Goal: Task Accomplishment & Management: Use online tool/utility

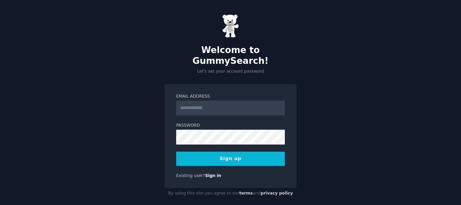
click at [210, 101] on input "Email Address" at bounding box center [230, 108] width 109 height 15
click at [194, 101] on input "Email Address" at bounding box center [230, 108] width 109 height 15
type input "**********"
click at [242, 152] on button "Sign up" at bounding box center [230, 159] width 109 height 14
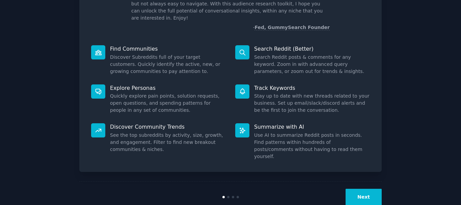
scroll to position [59, 0]
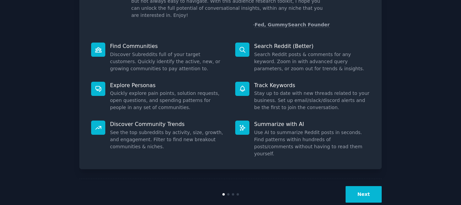
click at [368, 186] on button "Next" at bounding box center [364, 194] width 36 height 17
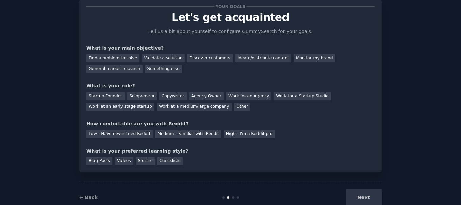
scroll to position [37, 0]
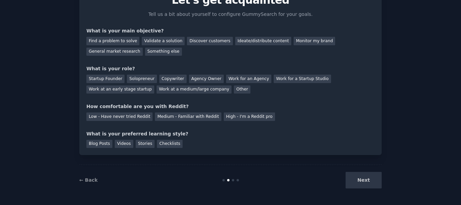
click at [325, 119] on div "Low - Have never tried Reddit Medium - Familiar with Reddit High - I'm a Reddit…" at bounding box center [230, 115] width 288 height 11
click at [150, 37] on div "Validate a solution" at bounding box center [163, 41] width 43 height 8
click at [365, 179] on div "Next" at bounding box center [331, 180] width 101 height 17
click at [105, 76] on div "Startup Founder" at bounding box center [105, 79] width 38 height 8
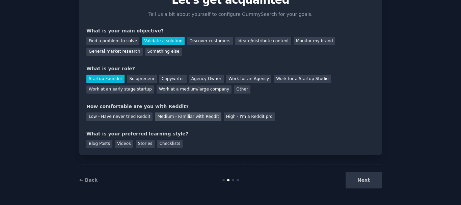
click at [180, 116] on div "Medium - Familiar with Reddit" at bounding box center [188, 116] width 66 height 8
click at [96, 136] on div "What is your preferred learning style?" at bounding box center [230, 133] width 288 height 7
click at [104, 145] on div "Blog Posts" at bounding box center [99, 144] width 26 height 8
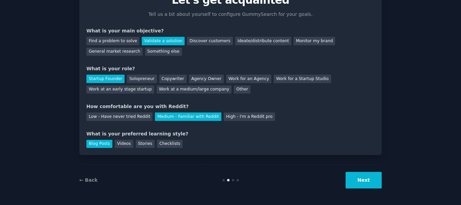
click at [365, 177] on button "Next" at bounding box center [364, 180] width 36 height 17
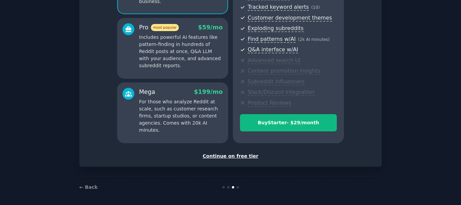
scroll to position [109, 0]
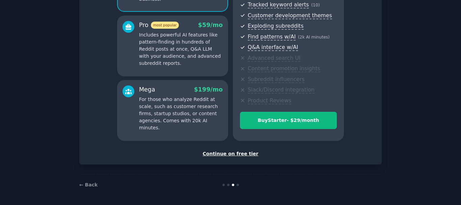
click at [240, 156] on div "Continue on free tier" at bounding box center [230, 153] width 288 height 7
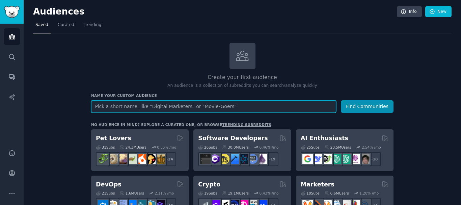
paste input "IPTV payment gateway 2025"
type input "IPTV payment gateway 2025"
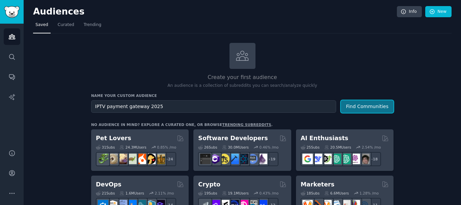
click at [361, 109] on button "Find Communities" at bounding box center [367, 106] width 53 height 12
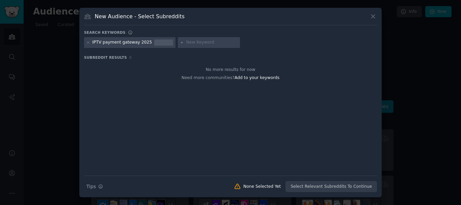
click at [186, 41] on input "text" at bounding box center [211, 43] width 51 height 6
click at [325, 186] on div "Search Tips Tips None Selected Yet Select Relevant Subreddits To Continue" at bounding box center [230, 184] width 293 height 17
click at [253, 78] on span "Add to your keywords" at bounding box center [257, 77] width 45 height 5
type input "payment gateway"
click at [304, 184] on div "Search Tips Tips None Selected Yet Select Relevant Subreddits To Continue" at bounding box center [230, 184] width 293 height 17
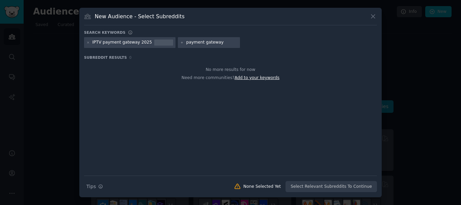
click at [260, 75] on span "Add to your keywords" at bounding box center [257, 77] width 45 height 5
click at [329, 186] on div "Search Tips Tips None Selected Yet Select Relevant Subreddits To Continue" at bounding box center [230, 184] width 293 height 17
click at [330, 186] on div "Search Tips Tips None Selected Yet Select Relevant Subreddits To Continue" at bounding box center [230, 184] width 293 height 17
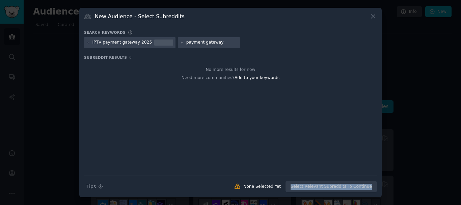
click at [330, 186] on div "Search Tips Tips None Selected Yet Select Relevant Subreddits To Continue" at bounding box center [230, 184] width 293 height 17
click at [154, 41] on div at bounding box center [163, 43] width 19 height 6
click at [142, 41] on div "IPTV payment gateway 2025" at bounding box center [123, 43] width 60 height 6
click at [144, 41] on div "IPTV payment gateway 2025" at bounding box center [123, 43] width 60 height 6
click at [88, 42] on icon at bounding box center [88, 43] width 4 height 4
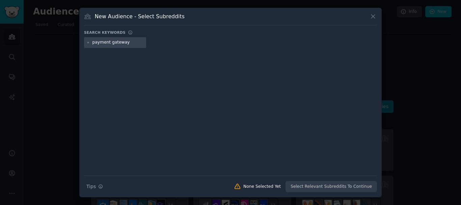
click at [320, 183] on div "Search Tips Tips None Selected Yet Select Relevant Subreddits To Continue" at bounding box center [230, 184] width 293 height 17
click at [106, 43] on input "payment gateway" at bounding box center [118, 43] width 51 height 6
click at [373, 17] on icon at bounding box center [374, 17] width 4 height 4
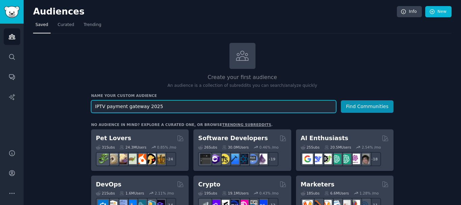
click at [201, 105] on input "IPTV payment gateway 2025" at bounding box center [213, 106] width 245 height 12
drag, startPoint x: 156, startPoint y: 105, endPoint x: 87, endPoint y: 97, distance: 69.4
paste input "Stripe banned my peptide store"
type input "Stripe banned my peptide store"
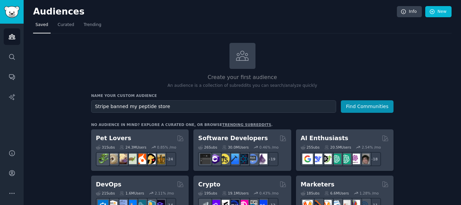
click at [240, 57] on icon at bounding box center [242, 56] width 14 height 14
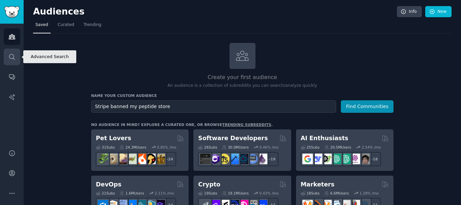
click at [14, 55] on icon "Sidebar" at bounding box center [11, 56] width 7 height 7
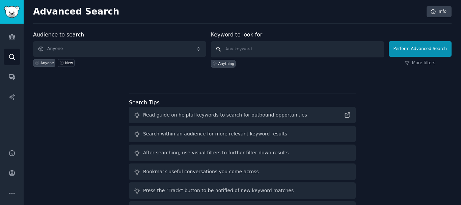
click at [248, 50] on input "text" at bounding box center [297, 49] width 173 height 16
paste input "Stripe banned my peptide store"
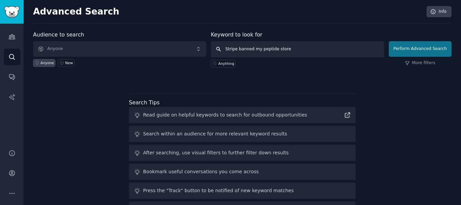
type input "Stripe banned my peptide store"
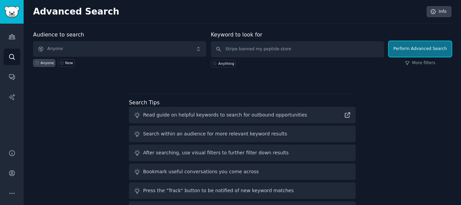
click at [423, 45] on button "Perform Advanced Search" at bounding box center [420, 49] width 63 height 16
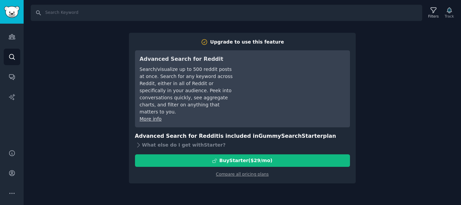
click at [395, 80] on div "Search Filters Track Upgrade to use this feature Advanced Search for Reddit Sea…" at bounding box center [243, 102] width 438 height 205
click at [374, 121] on div "Search Filters Track Upgrade to use this feature Advanced Search for Reddit Sea…" at bounding box center [243, 102] width 438 height 205
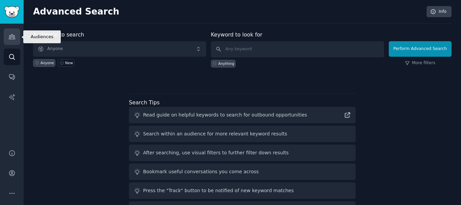
click at [10, 41] on link "Audiences" at bounding box center [12, 36] width 17 height 17
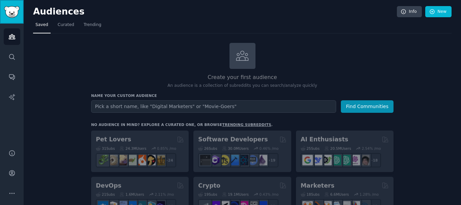
click at [10, 12] on img "Sidebar" at bounding box center [12, 12] width 16 height 12
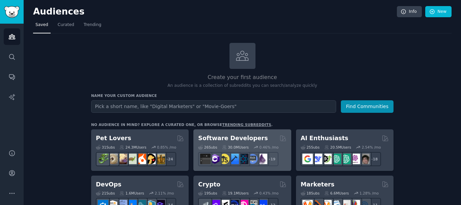
click at [216, 143] on div "26 Sub s 30.0M Users 0.46 % /mo r/iOSProgramming + 19" at bounding box center [242, 155] width 88 height 24
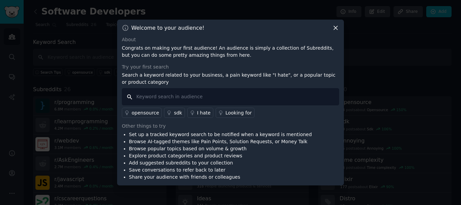
click at [191, 98] on input "text" at bounding box center [231, 96] width 218 height 17
paste input "Stripe banned my peptide store"
type input "Stripe banned my peptide store"
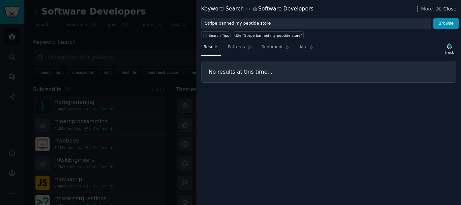
click at [450, 8] on span "Close" at bounding box center [450, 8] width 13 height 7
